Goal: Task Accomplishment & Management: Use online tool/utility

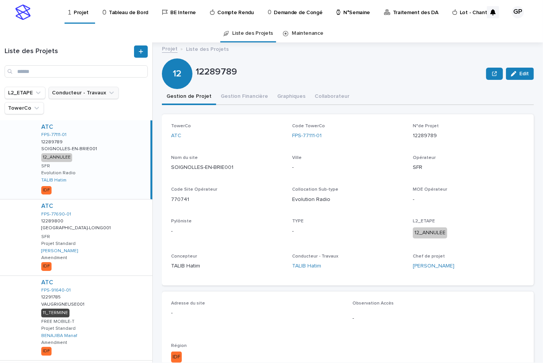
click at [75, 92] on button "Conducteur - Travaux" at bounding box center [83, 93] width 70 height 12
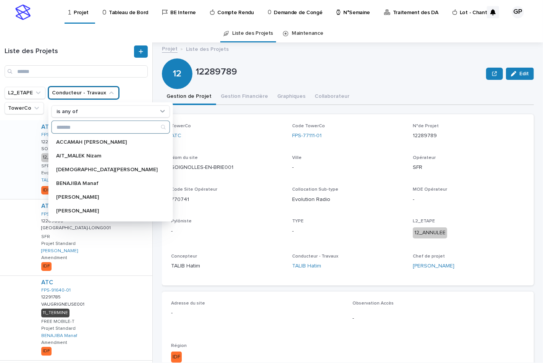
click at [81, 126] on input "Search" at bounding box center [111, 127] width 118 height 12
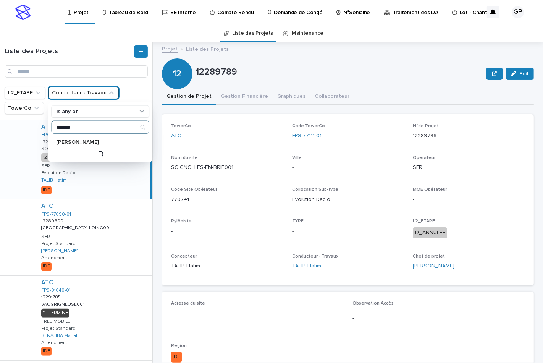
type input "*******"
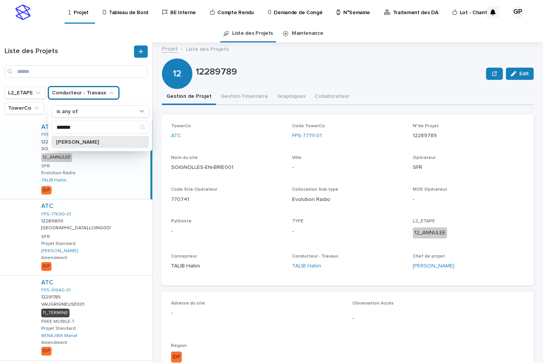
click at [90, 140] on p "[PERSON_NAME]" at bounding box center [96, 141] width 81 height 5
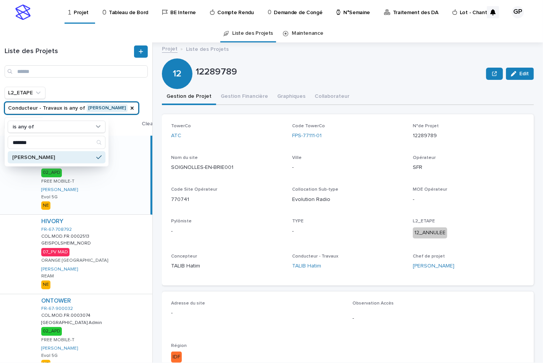
click at [94, 54] on h1 "Liste des Projets" at bounding box center [69, 51] width 128 height 8
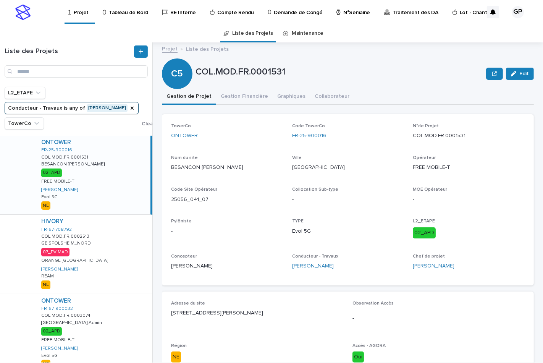
click at [125, 11] on p "Tableau de Bord" at bounding box center [128, 8] width 39 height 16
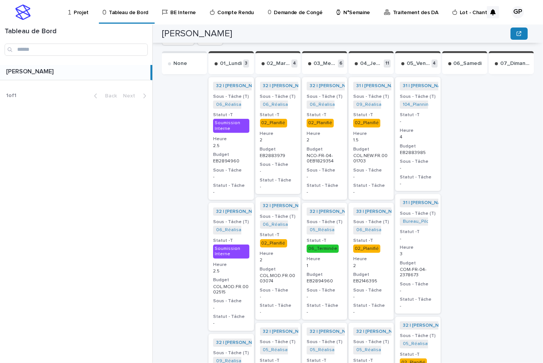
scroll to position [284, 0]
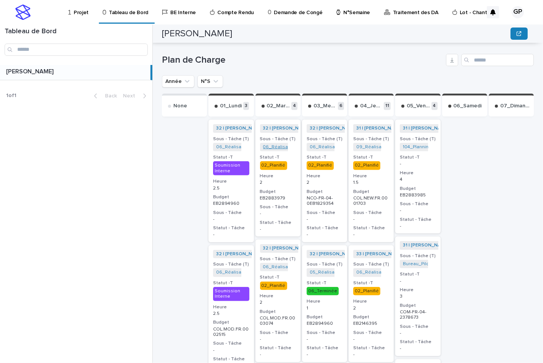
click at [269, 144] on link "06_Réalisation [PERSON_NAME] APD_COM-FR-04-2883979" at bounding box center [328, 146] width 131 height 5
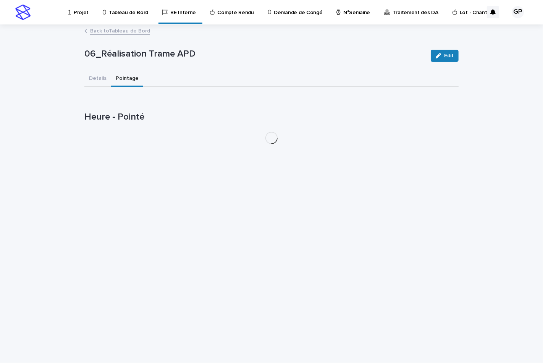
click at [117, 73] on button "Pointage" at bounding box center [127, 79] width 32 height 16
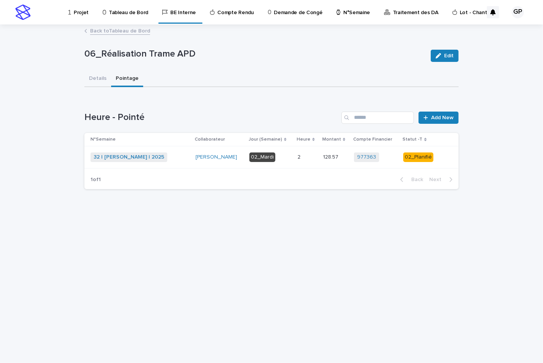
click at [411, 158] on div "02_Planifié" at bounding box center [418, 157] width 30 height 10
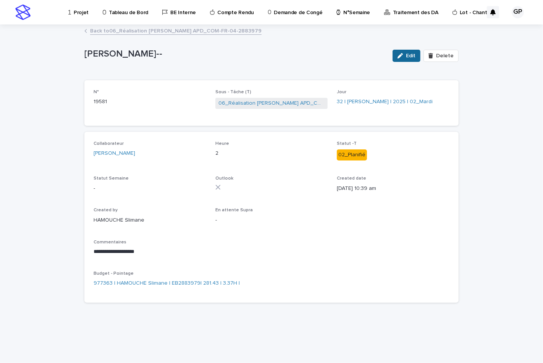
click at [408, 55] on span "Edit" at bounding box center [411, 55] width 10 height 5
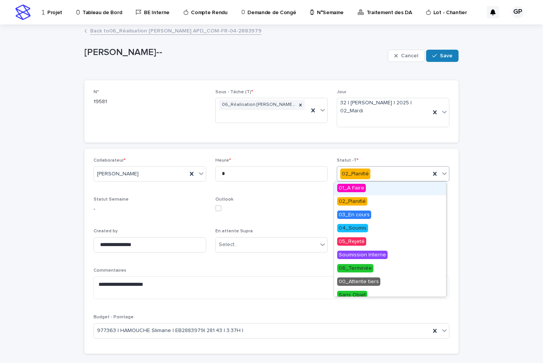
click at [440, 171] on icon at bounding box center [444, 173] width 8 height 8
click at [356, 255] on span "Soumission Interne" at bounding box center [362, 254] width 50 height 8
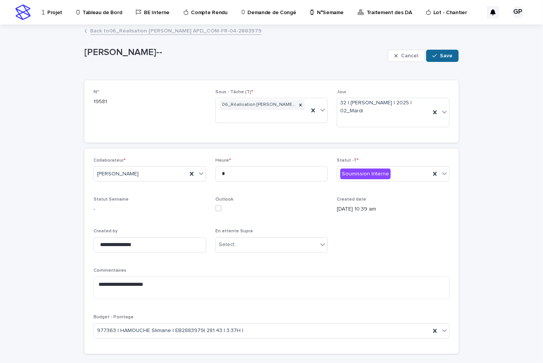
click at [435, 56] on div "button" at bounding box center [436, 55] width 8 height 5
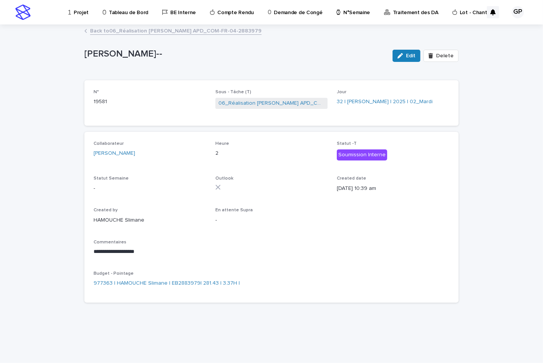
click at [125, 31] on link "Back to 06_Réalisation [PERSON_NAME] APD_COM-FR-04-2883979" at bounding box center [175, 30] width 171 height 9
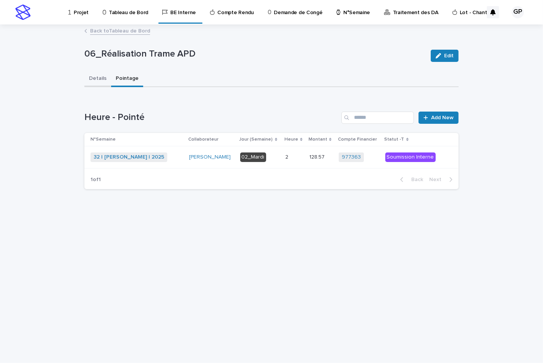
click at [90, 78] on button "Details" at bounding box center [97, 79] width 27 height 16
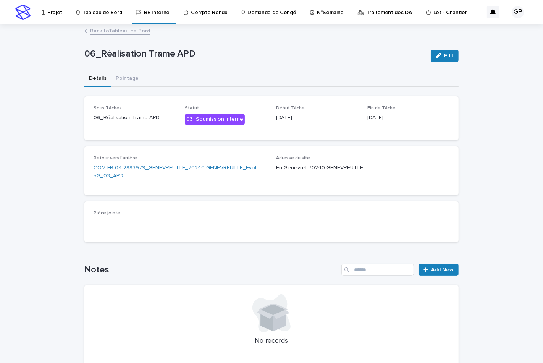
click at [112, 29] on link "Back to Tableau de Bord" at bounding box center [120, 30] width 60 height 9
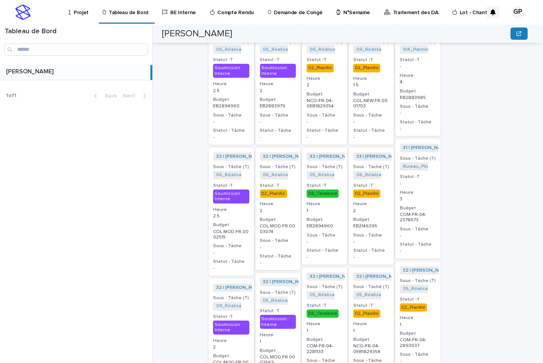
scroll to position [297, 0]
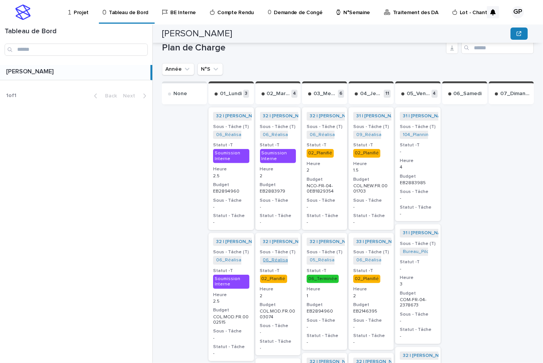
click at [270, 259] on link "06_Réalisation [PERSON_NAME] APD_COL.MOD.FR.0003074" at bounding box center [330, 259] width 134 height 5
